Goal: Find contact information: Find contact information

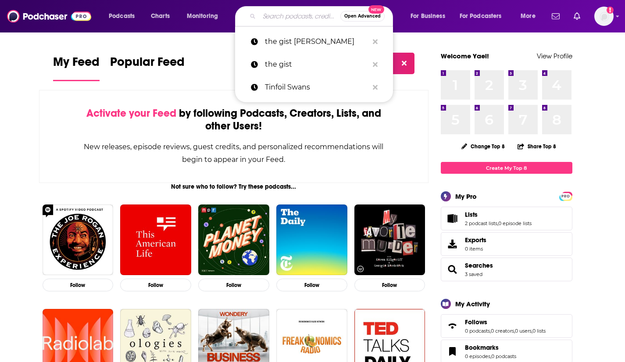
click at [290, 15] on input "Search podcasts, credits, & more..." at bounding box center [299, 16] width 81 height 14
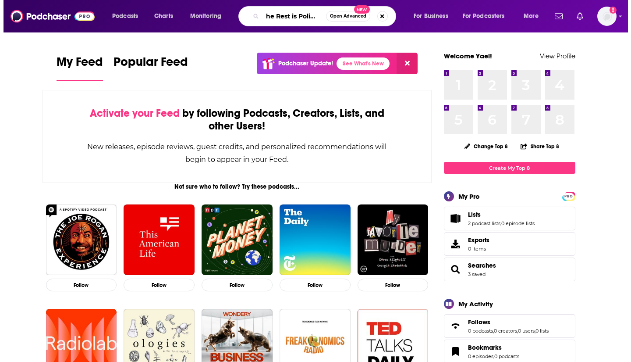
scroll to position [0, 4]
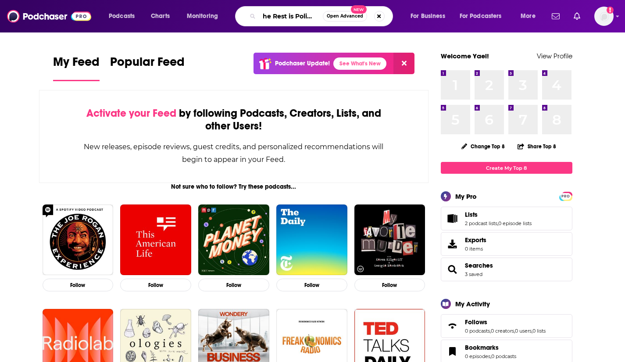
type input "The Rest is Politics"
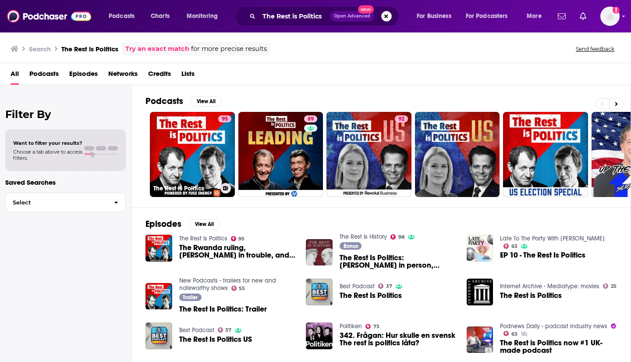
click at [191, 148] on link "95 The Rest Is Politics" at bounding box center [192, 154] width 85 height 85
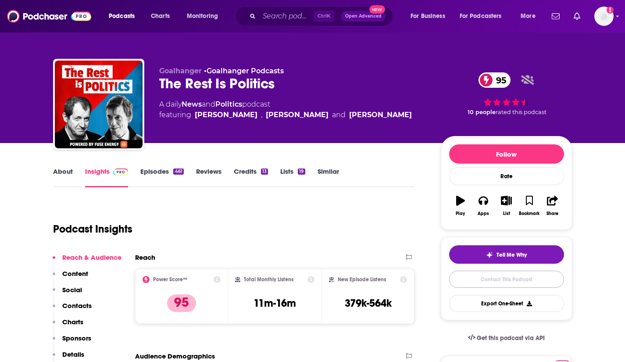
click at [486, 277] on link "Contact This Podcast" at bounding box center [506, 278] width 115 height 17
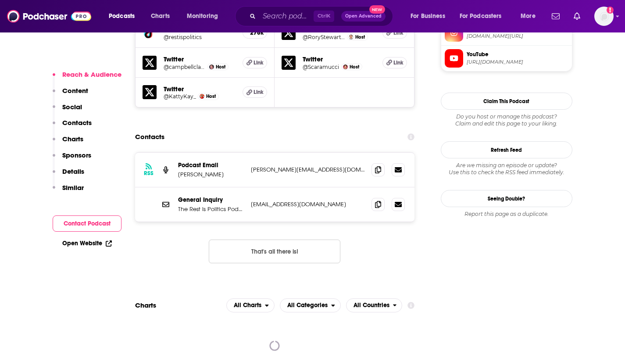
scroll to position [853, 0]
click at [380, 201] on icon at bounding box center [378, 204] width 6 height 7
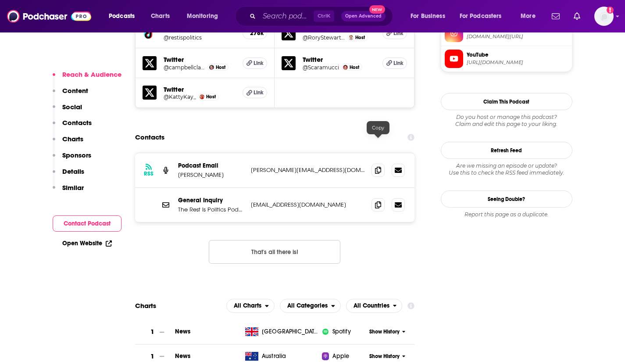
click at [375, 167] on icon at bounding box center [378, 170] width 6 height 7
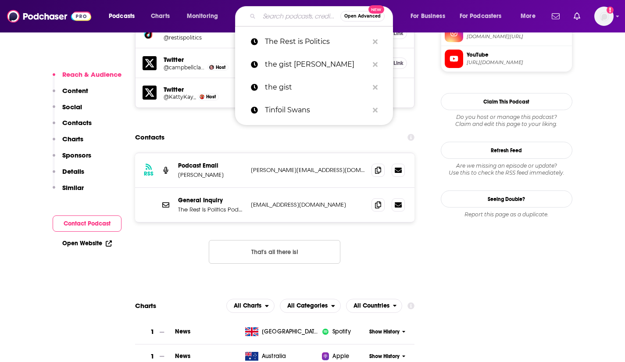
click at [281, 16] on input "Search podcasts, credits, & more..." at bounding box center [299, 16] width 81 height 14
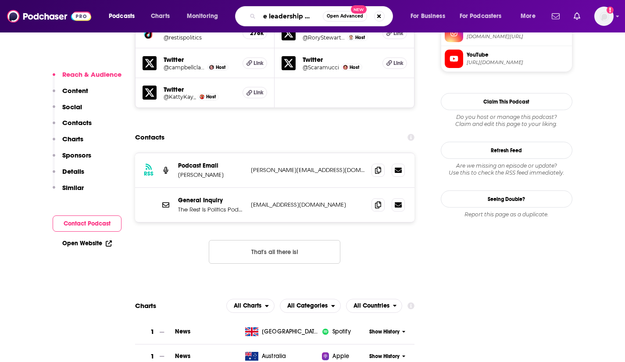
scroll to position [0, 17]
type input "the leadership enigma"
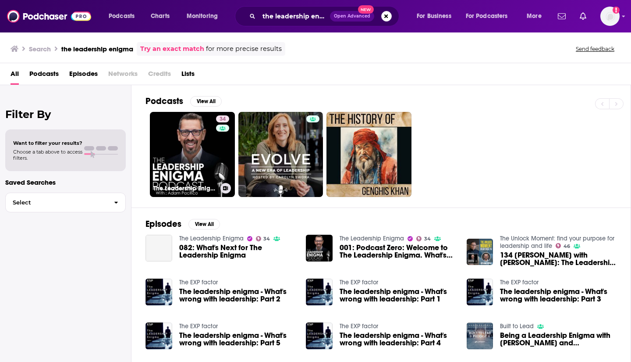
click at [189, 140] on link "34 The Leadership Enigma" at bounding box center [192, 154] width 85 height 85
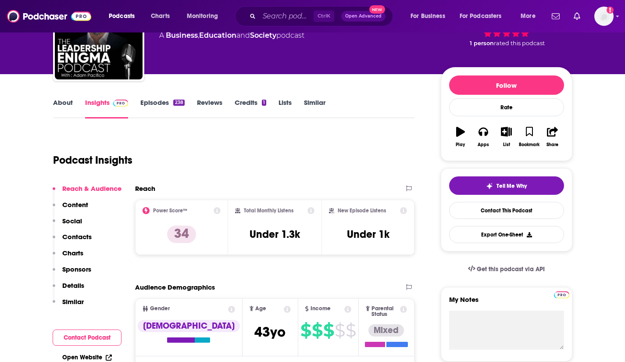
scroll to position [68, 0]
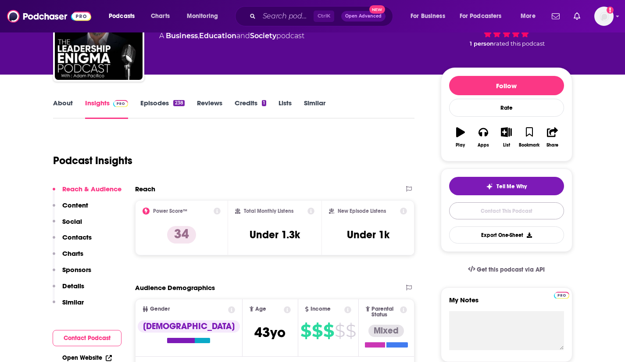
click at [497, 211] on link "Contact This Podcast" at bounding box center [506, 210] width 115 height 17
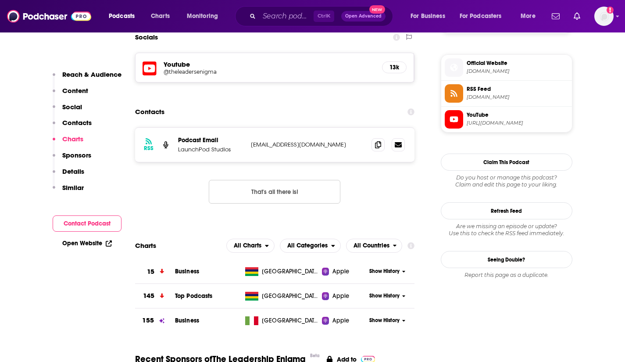
scroll to position [772, 0]
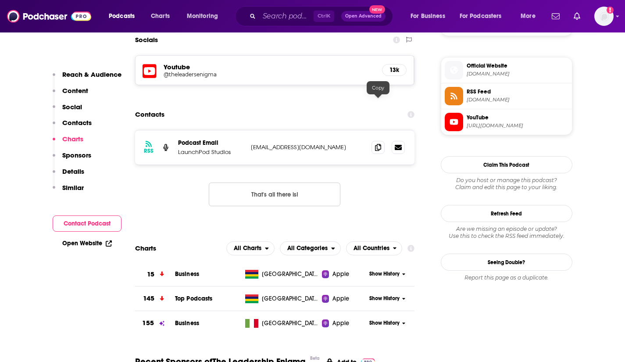
click at [380, 144] on icon at bounding box center [378, 147] width 6 height 7
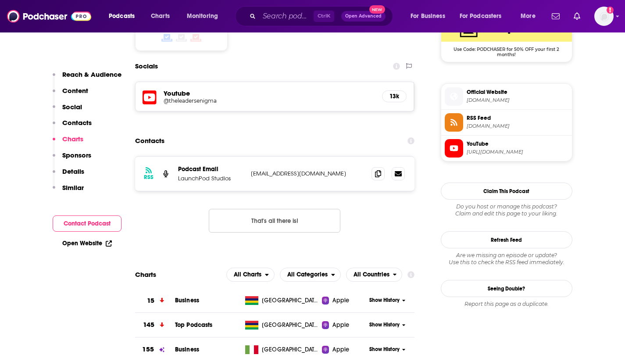
scroll to position [746, 0]
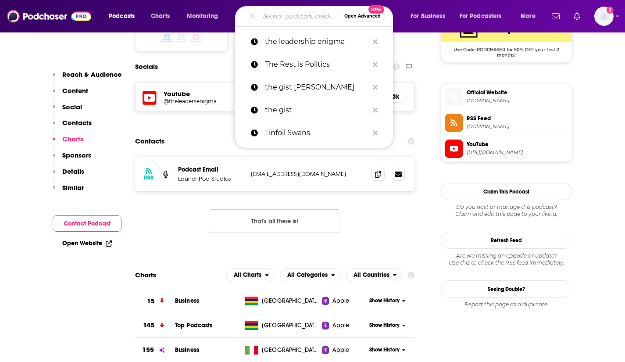
click at [263, 14] on input "Search podcasts, credits, & more..." at bounding box center [299, 16] width 81 height 14
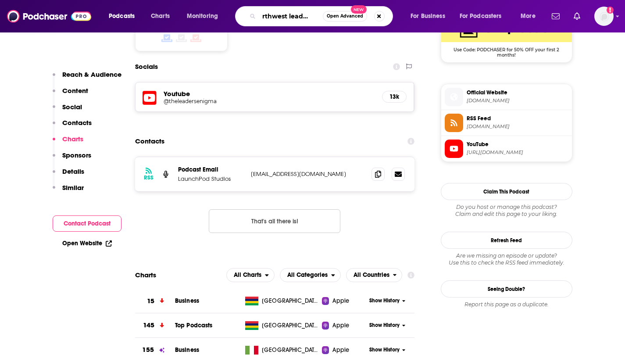
type input "northwest leadership"
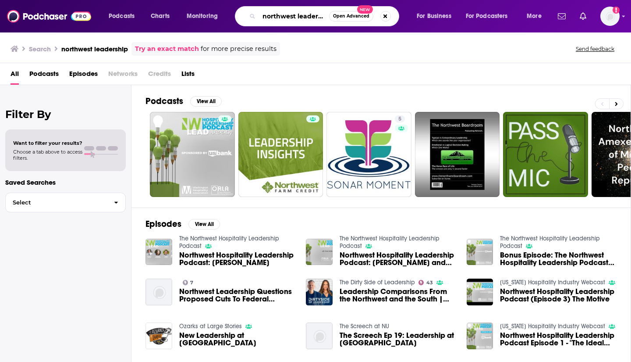
click at [316, 18] on input "northwest leadership" at bounding box center [294, 16] width 70 height 14
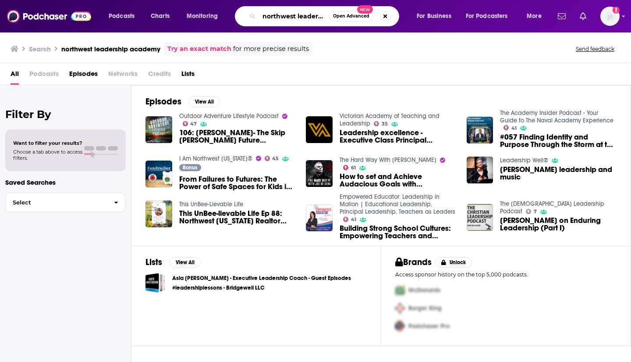
click at [281, 20] on input "northwest leadership academy" at bounding box center [294, 16] width 70 height 14
type input "leadership live"
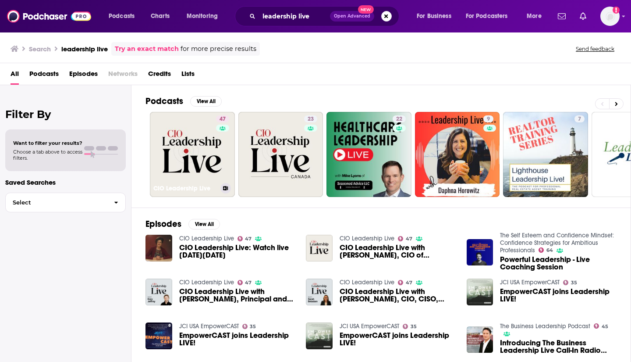
click at [199, 153] on link "47 CIO Leadership Live" at bounding box center [192, 154] width 85 height 85
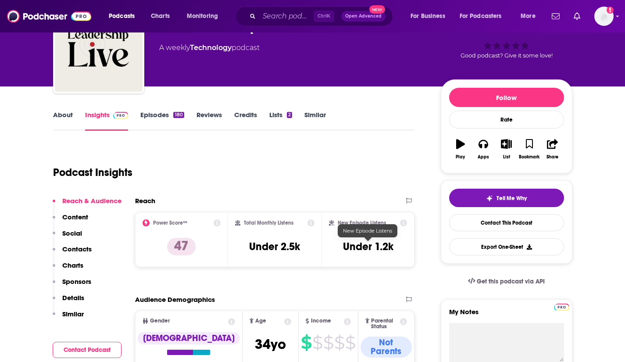
scroll to position [56, 0]
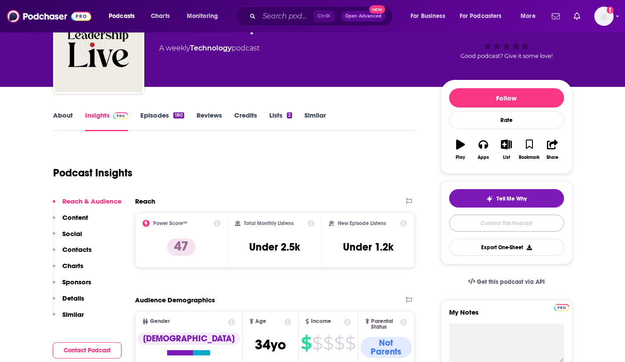
click at [487, 217] on link "Contact This Podcast" at bounding box center [506, 222] width 115 height 17
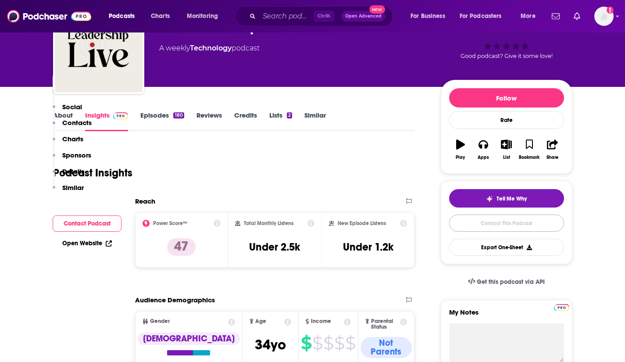
scroll to position [817, 0]
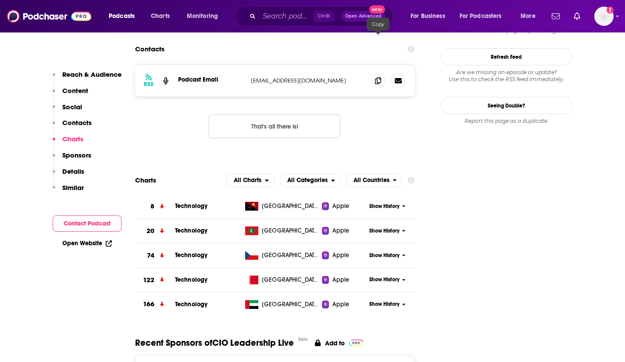
click at [378, 77] on icon at bounding box center [378, 80] width 6 height 7
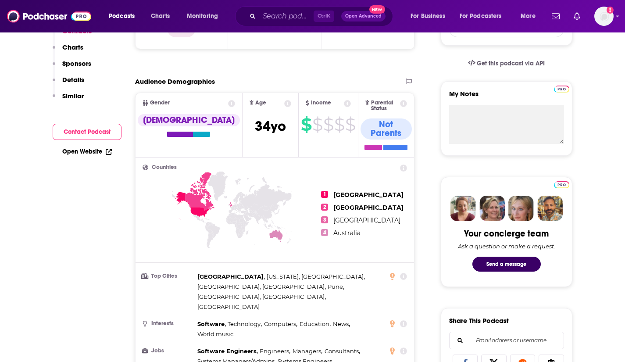
scroll to position [0, 0]
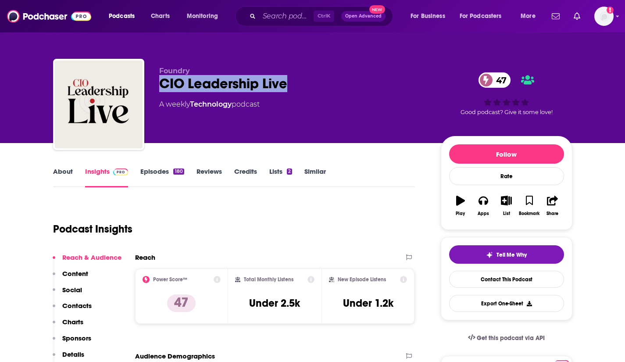
drag, startPoint x: 289, startPoint y: 84, endPoint x: 157, endPoint y: 82, distance: 131.9
click at [157, 82] on div "Foundry CIO Leadership Live 47 A weekly Technology podcast 47 Good podcast? Giv…" at bounding box center [312, 106] width 519 height 95
copy h2 "CIO Leadership Live"
click at [488, 280] on link "Contact This Podcast" at bounding box center [506, 278] width 115 height 17
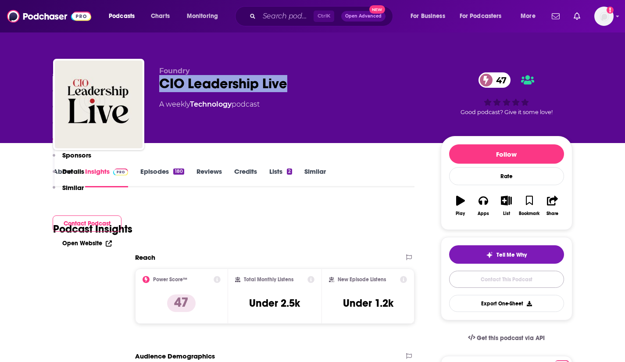
scroll to position [817, 0]
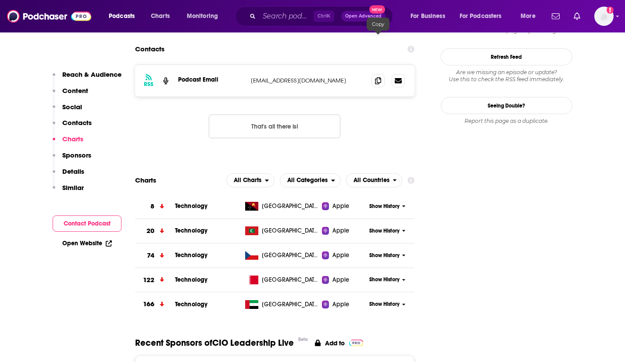
click at [381, 74] on span at bounding box center [377, 80] width 13 height 13
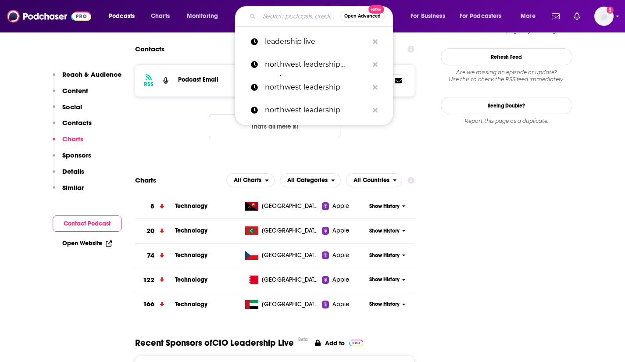
click at [297, 19] on input "Search podcasts, credits, & more..." at bounding box center [299, 16] width 81 height 14
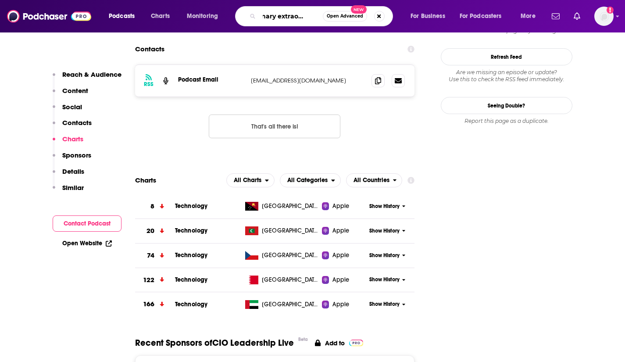
type input "ordinary extraordinary"
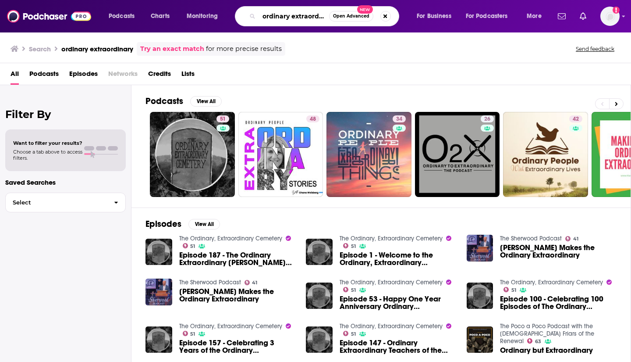
click at [281, 20] on input "ordinary extraordinary" at bounding box center [294, 16] width 70 height 14
type input "ordinary extraordinary leader"
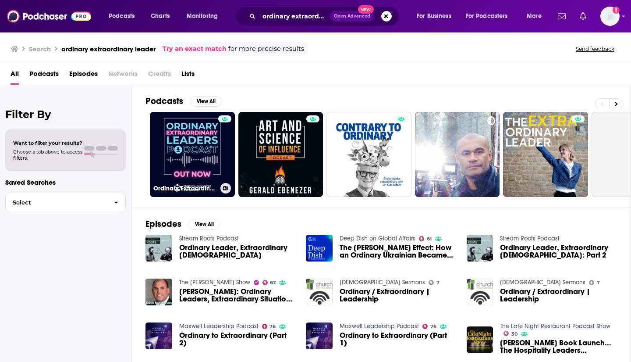
click at [198, 144] on link "Ordinary Extraordinary Leaders" at bounding box center [192, 154] width 85 height 85
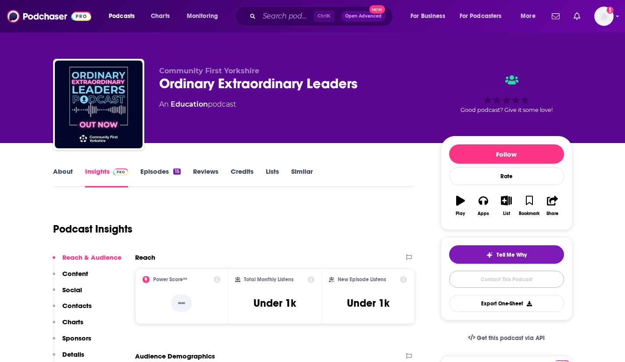
click at [474, 282] on link "Contact This Podcast" at bounding box center [506, 278] width 115 height 17
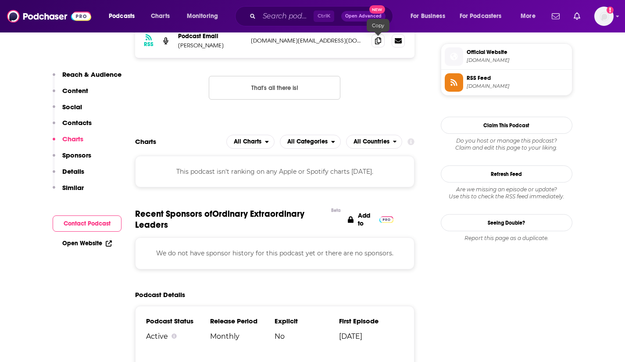
click at [377, 40] on icon at bounding box center [378, 40] width 6 height 7
click at [374, 41] on span at bounding box center [377, 40] width 13 height 13
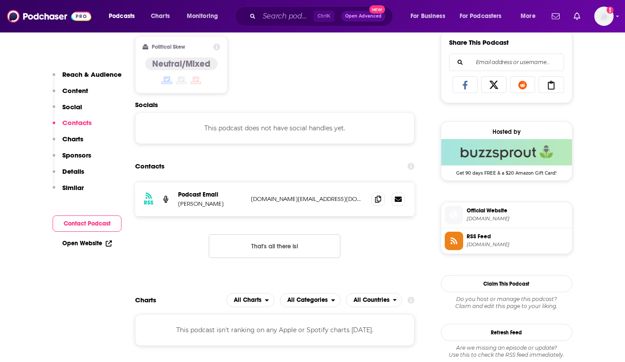
scroll to position [553, 0]
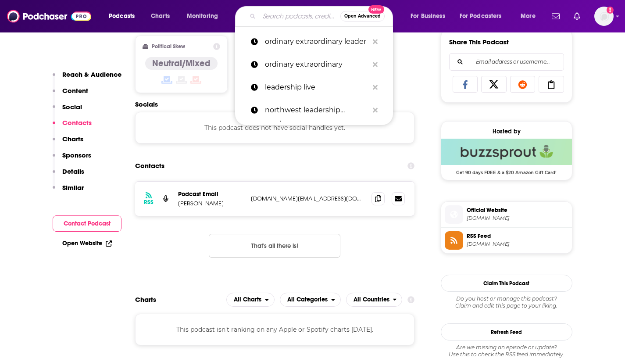
click at [271, 18] on input "Search podcasts, credits, & more..." at bounding box center [299, 16] width 81 height 14
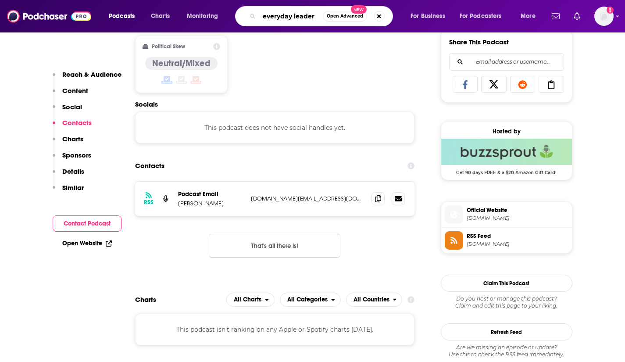
type input "everyday leaders"
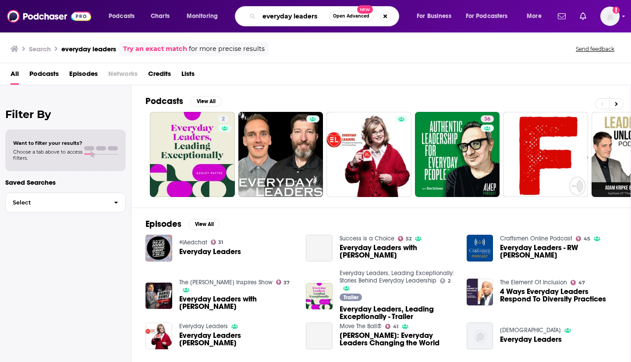
click at [319, 15] on input "everyday leaders" at bounding box center [294, 16] width 70 height 14
type input "everyday leadership"
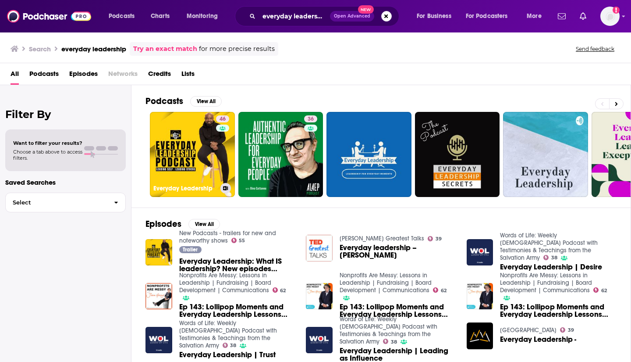
click at [202, 140] on link "46 Everyday Leadership" at bounding box center [192, 154] width 85 height 85
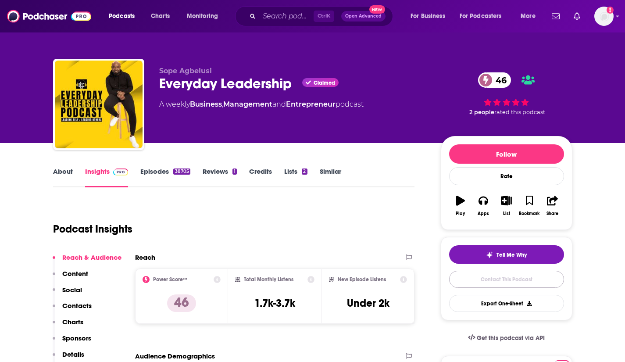
click at [508, 283] on link "Contact This Podcast" at bounding box center [506, 278] width 115 height 17
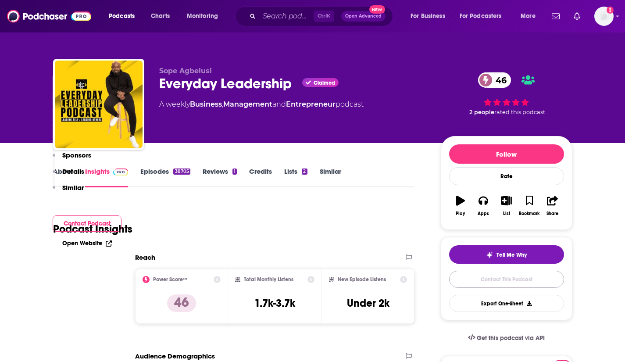
scroll to position [874, 0]
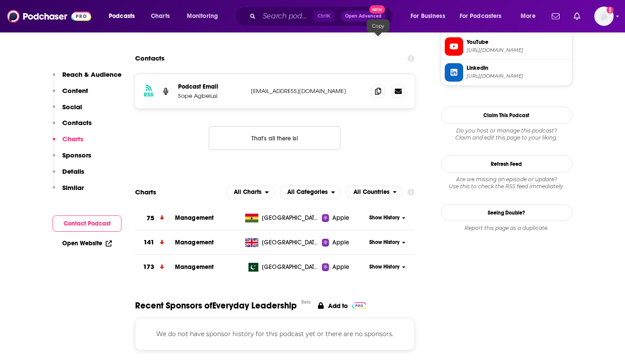
click at [380, 88] on icon at bounding box center [378, 91] width 6 height 7
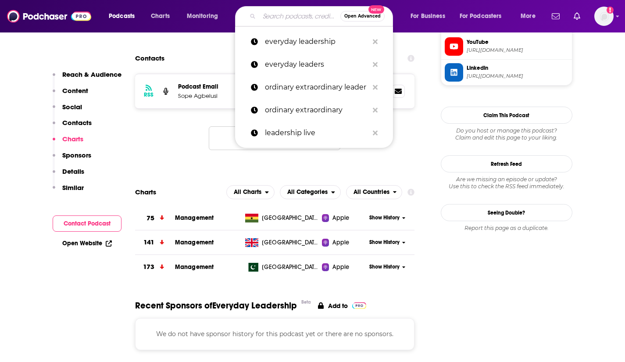
click at [280, 14] on input "Search podcasts, credits, & more..." at bounding box center [299, 16] width 81 height 14
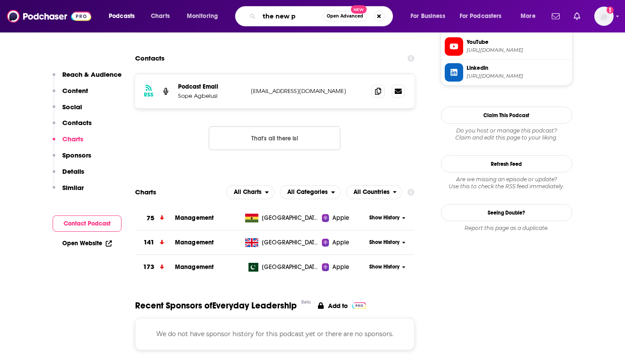
type input "the new pl"
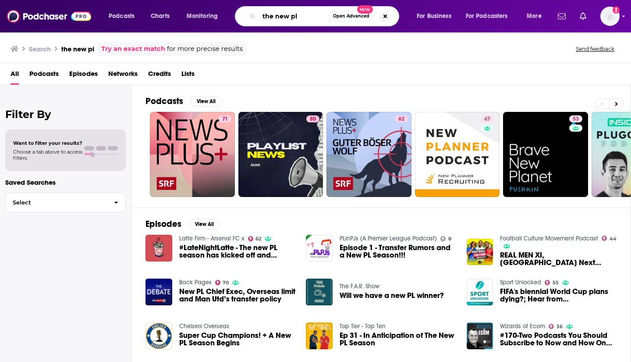
click at [295, 13] on input "the new pl" at bounding box center [294, 16] width 70 height 14
type input "the new p&l"
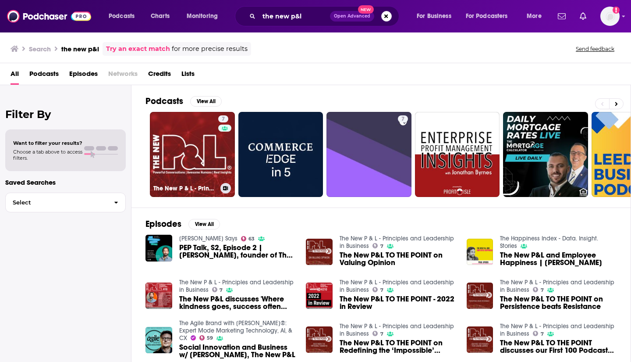
click at [178, 141] on link "7 The New P & L - Principles and Leadership in Business" at bounding box center [192, 154] width 85 height 85
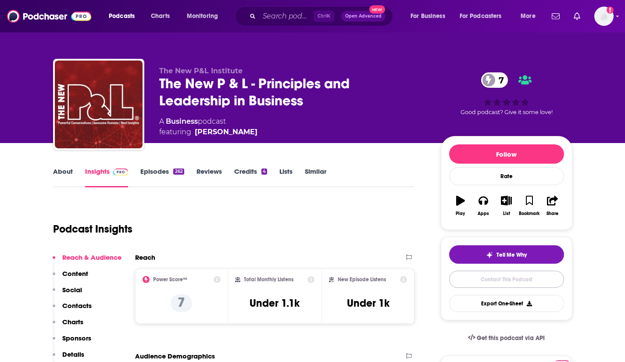
click at [487, 280] on link "Contact This Podcast" at bounding box center [506, 278] width 115 height 17
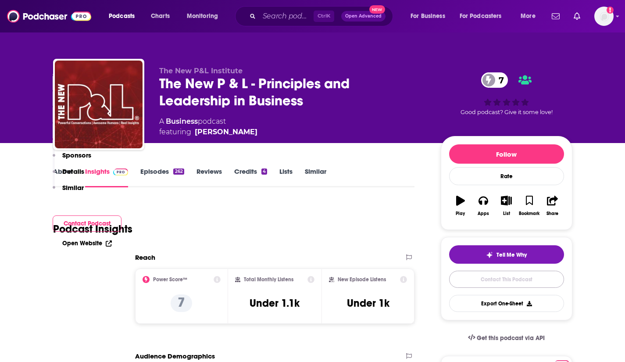
scroll to position [844, 0]
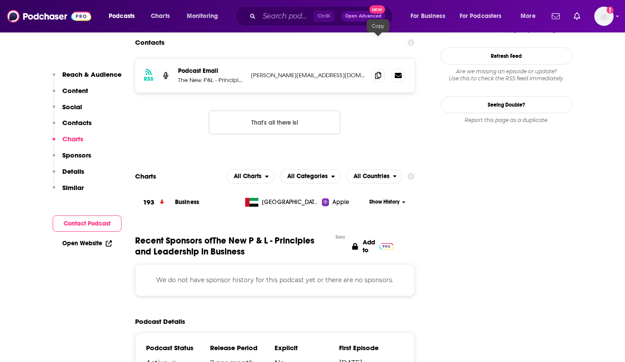
click at [378, 72] on icon at bounding box center [378, 75] width 6 height 7
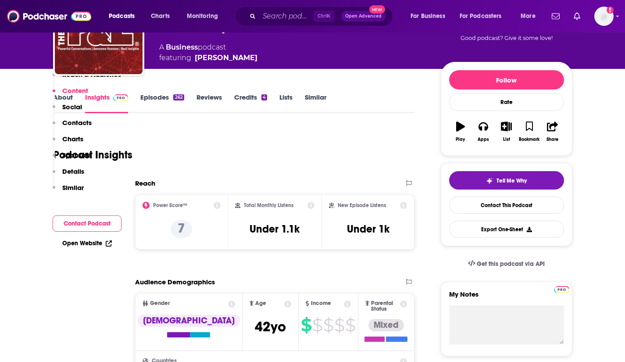
scroll to position [0, 0]
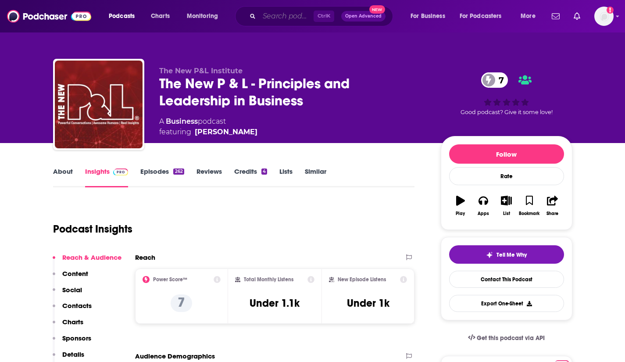
click at [281, 14] on input "Search podcasts, credits, & more..." at bounding box center [286, 16] width 54 height 14
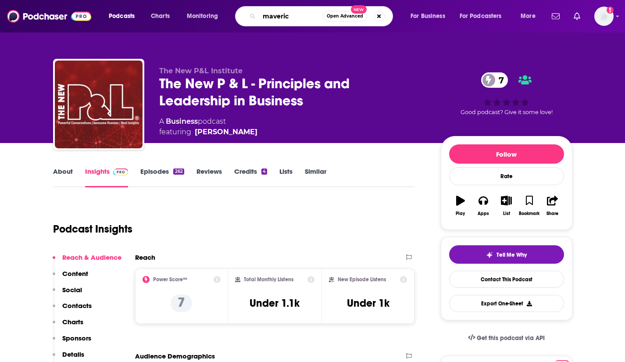
type input "maverick"
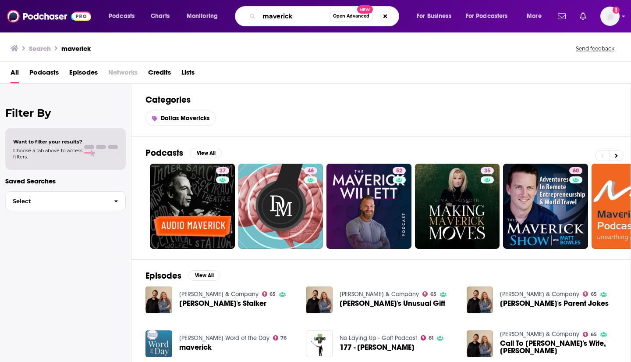
click at [302, 16] on input "maverick" at bounding box center [294, 16] width 70 height 14
type input "maverick paradox"
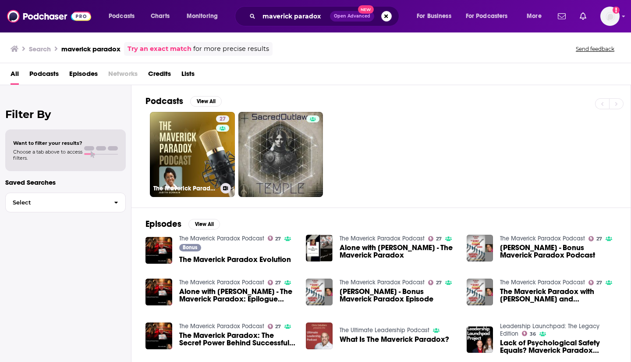
click at [204, 135] on link "27 The Maverick Paradox Podcast" at bounding box center [192, 154] width 85 height 85
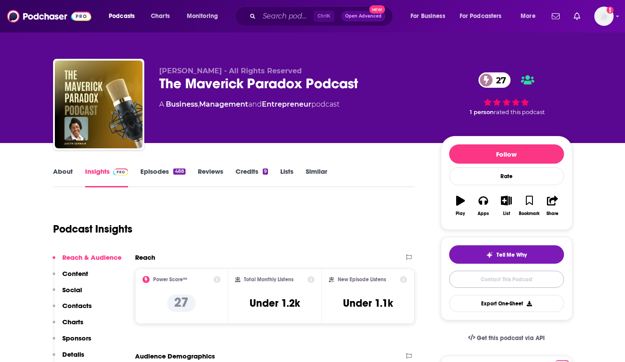
click at [479, 276] on link "Contact This Podcast" at bounding box center [506, 278] width 115 height 17
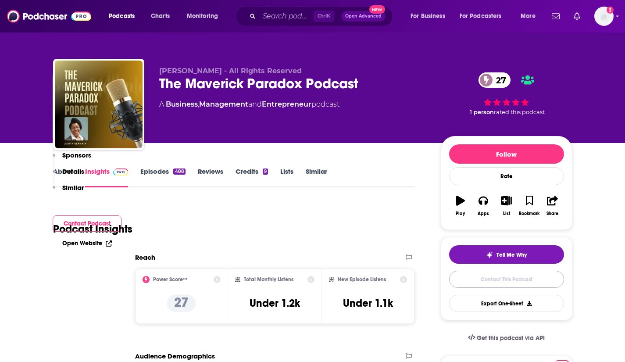
scroll to position [864, 0]
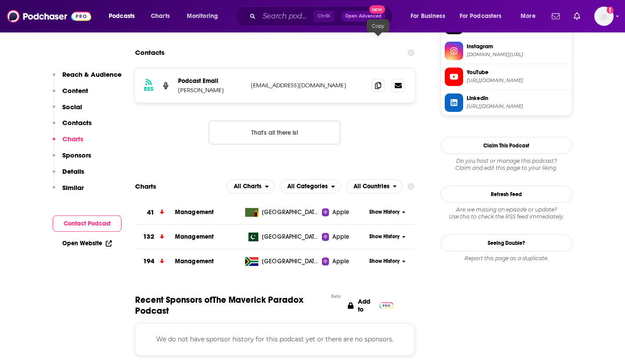
click at [379, 82] on icon at bounding box center [378, 85] width 6 height 7
